Goal: Task Accomplishment & Management: Use online tool/utility

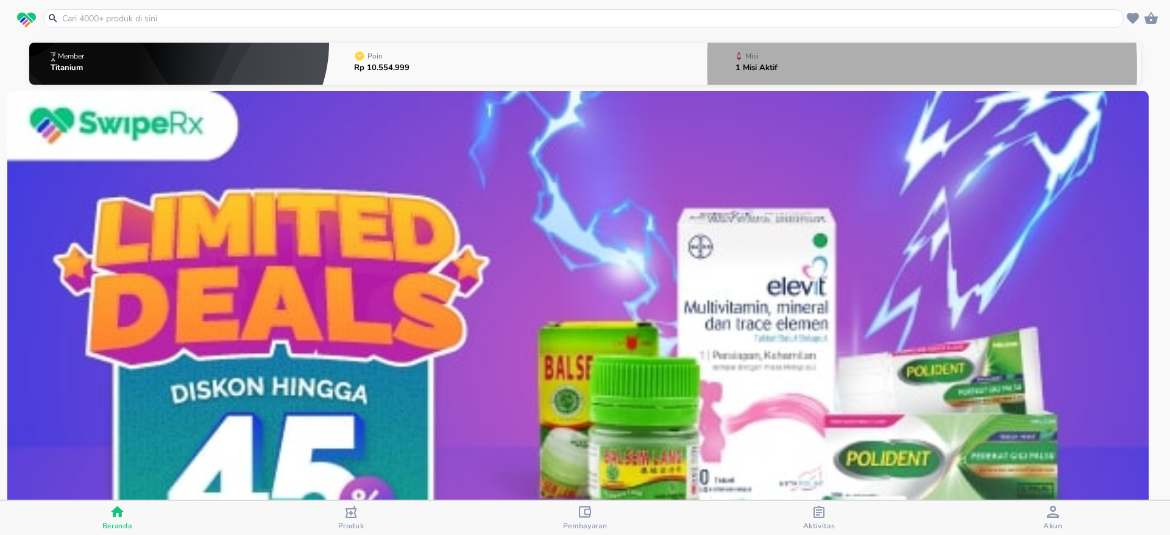
click at [736, 68] on p "1 Misi Aktif" at bounding box center [757, 68] width 42 height 8
